Goal: Task Accomplishment & Management: Manage account settings

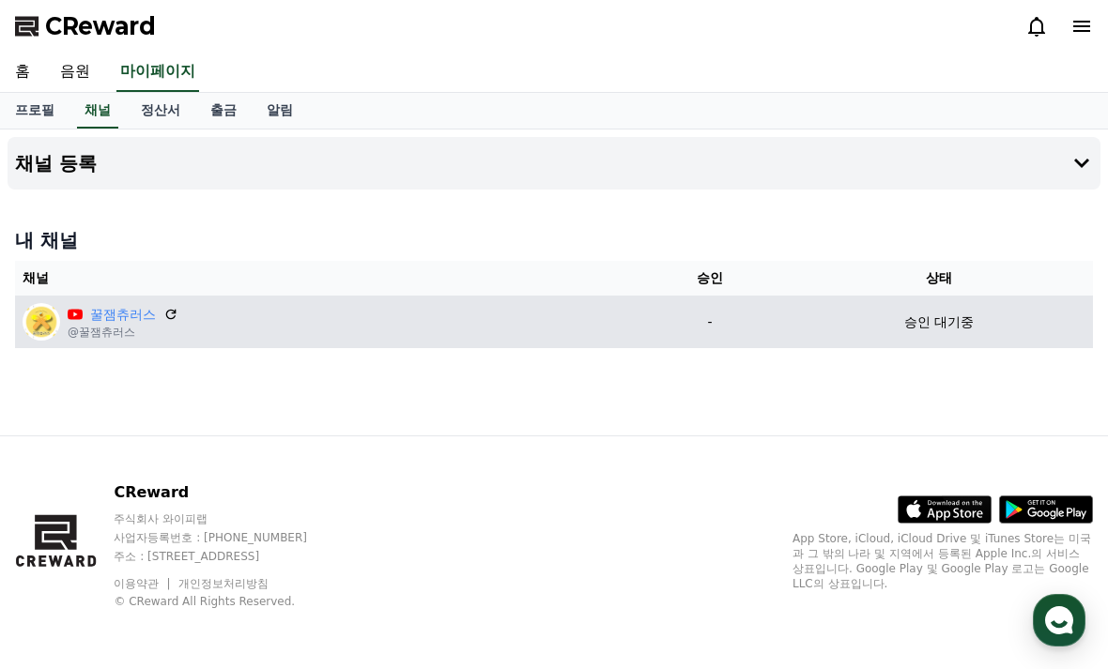
click at [893, 314] on div "승인 대기중" at bounding box center [938, 323] width 293 height 20
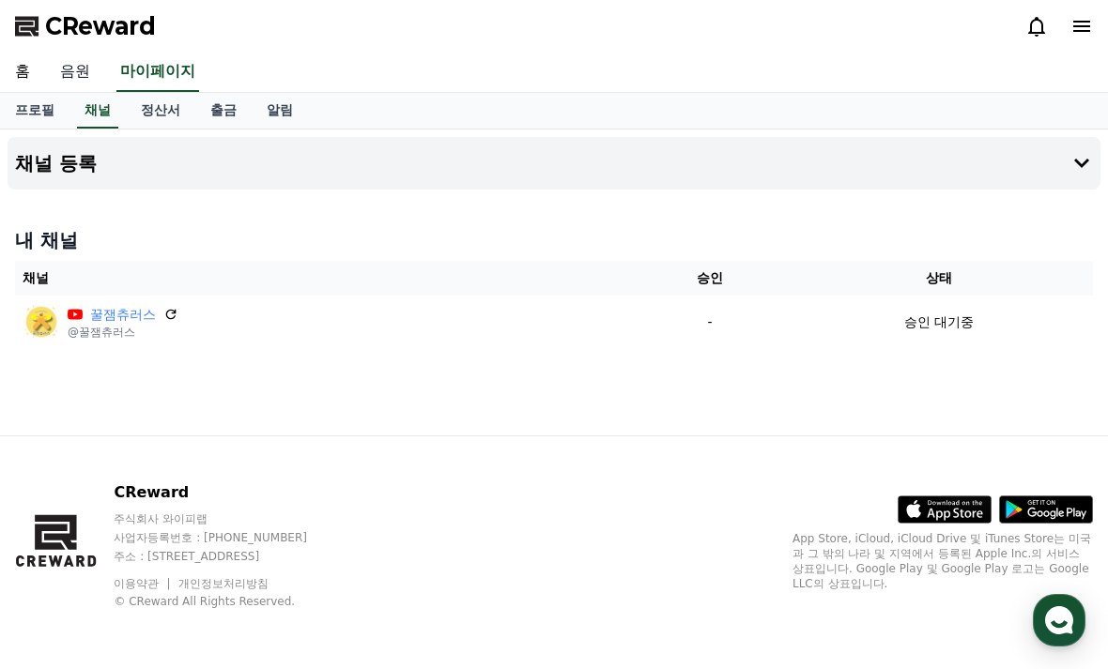
click at [72, 64] on link "음원" at bounding box center [75, 72] width 60 height 39
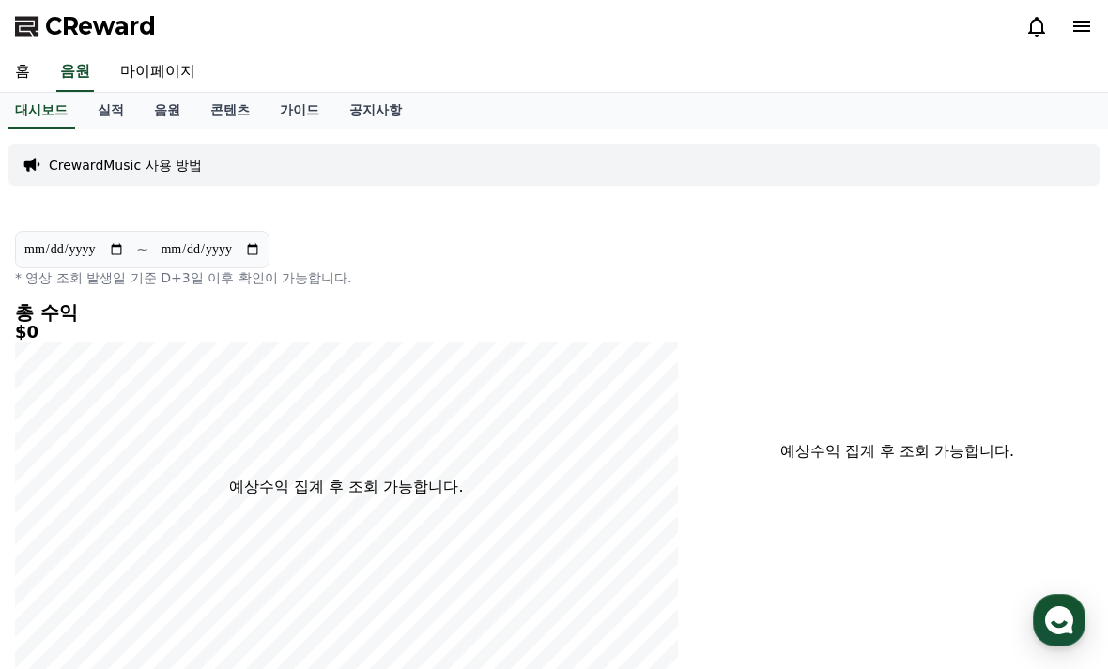
click at [88, 31] on span "CReward" at bounding box center [100, 26] width 111 height 30
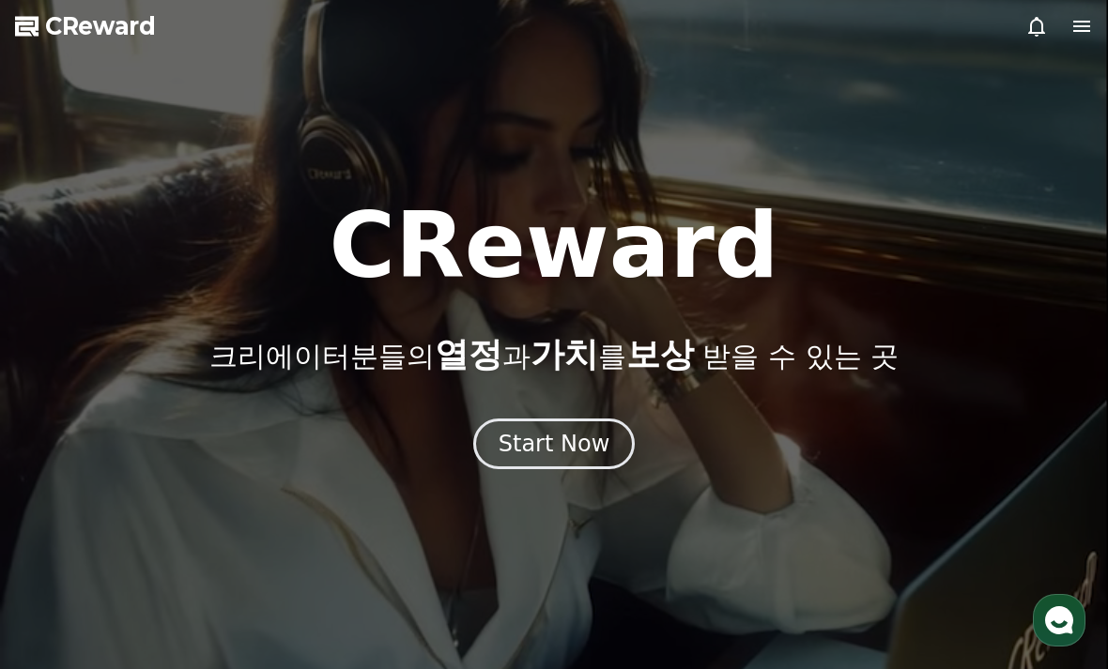
click at [1078, 35] on icon at bounding box center [1081, 26] width 23 height 23
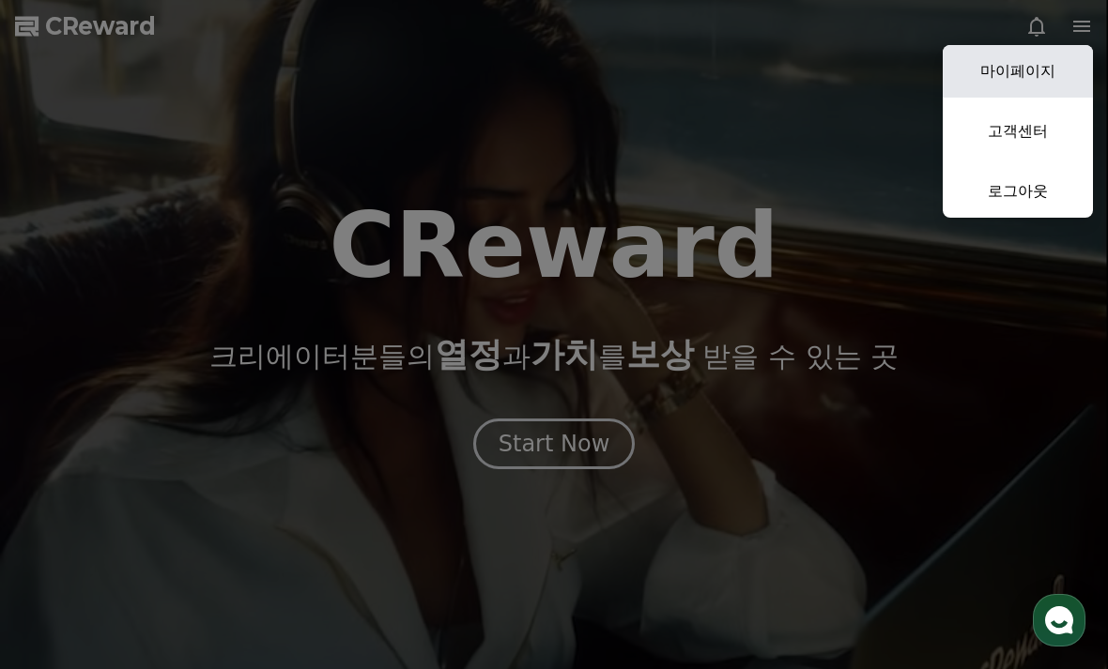
click at [1023, 72] on link "마이페이지" at bounding box center [1018, 71] width 150 height 53
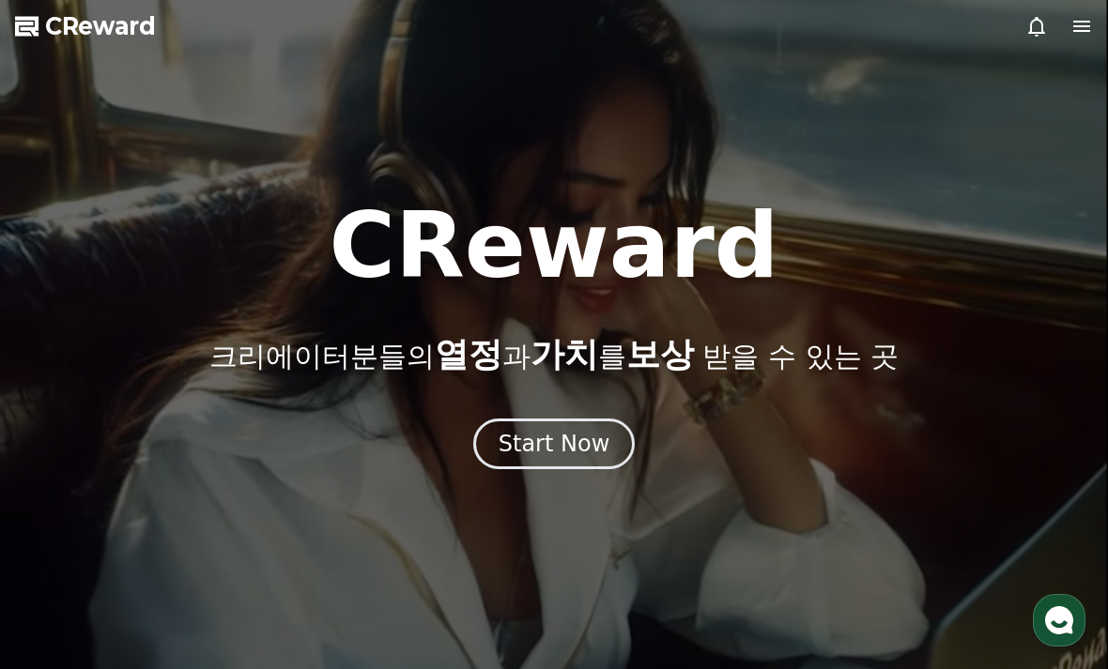
select select "**********"
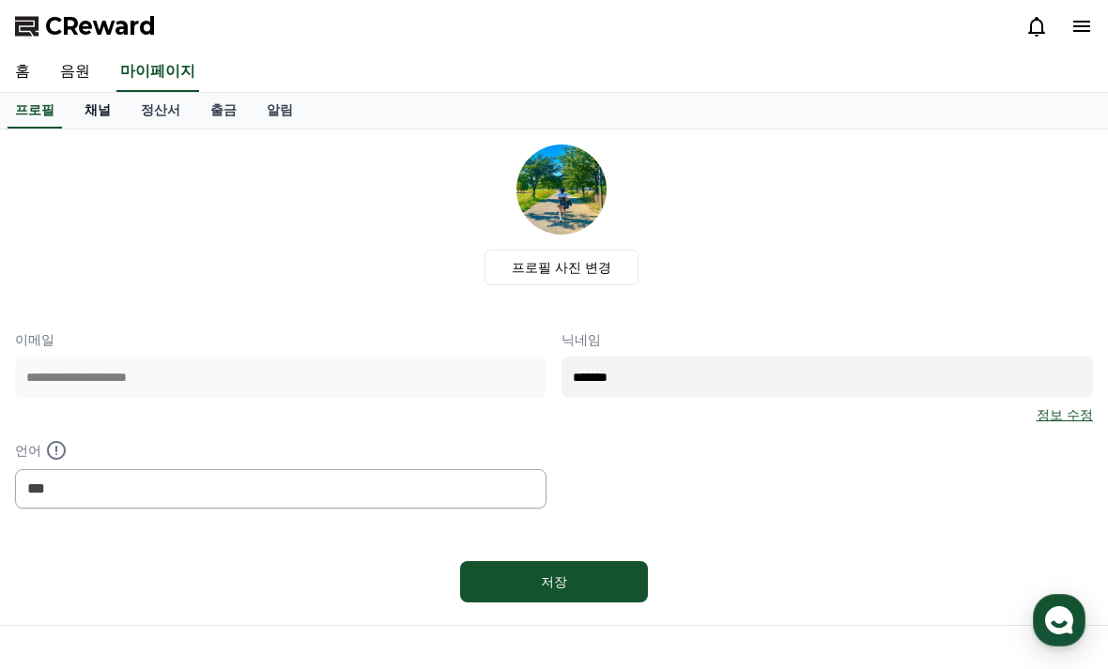
click at [91, 115] on link "채널" at bounding box center [97, 111] width 56 height 36
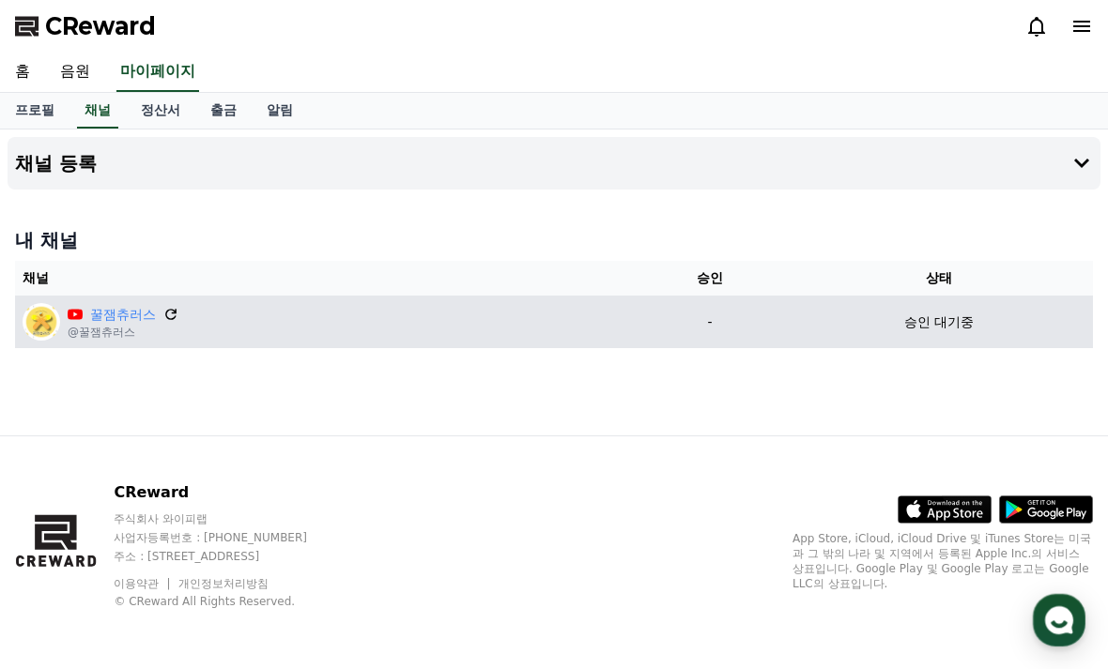
click at [164, 312] on icon at bounding box center [170, 314] width 17 height 17
